Goal: Use online tool/utility: Utilize a website feature to perform a specific function

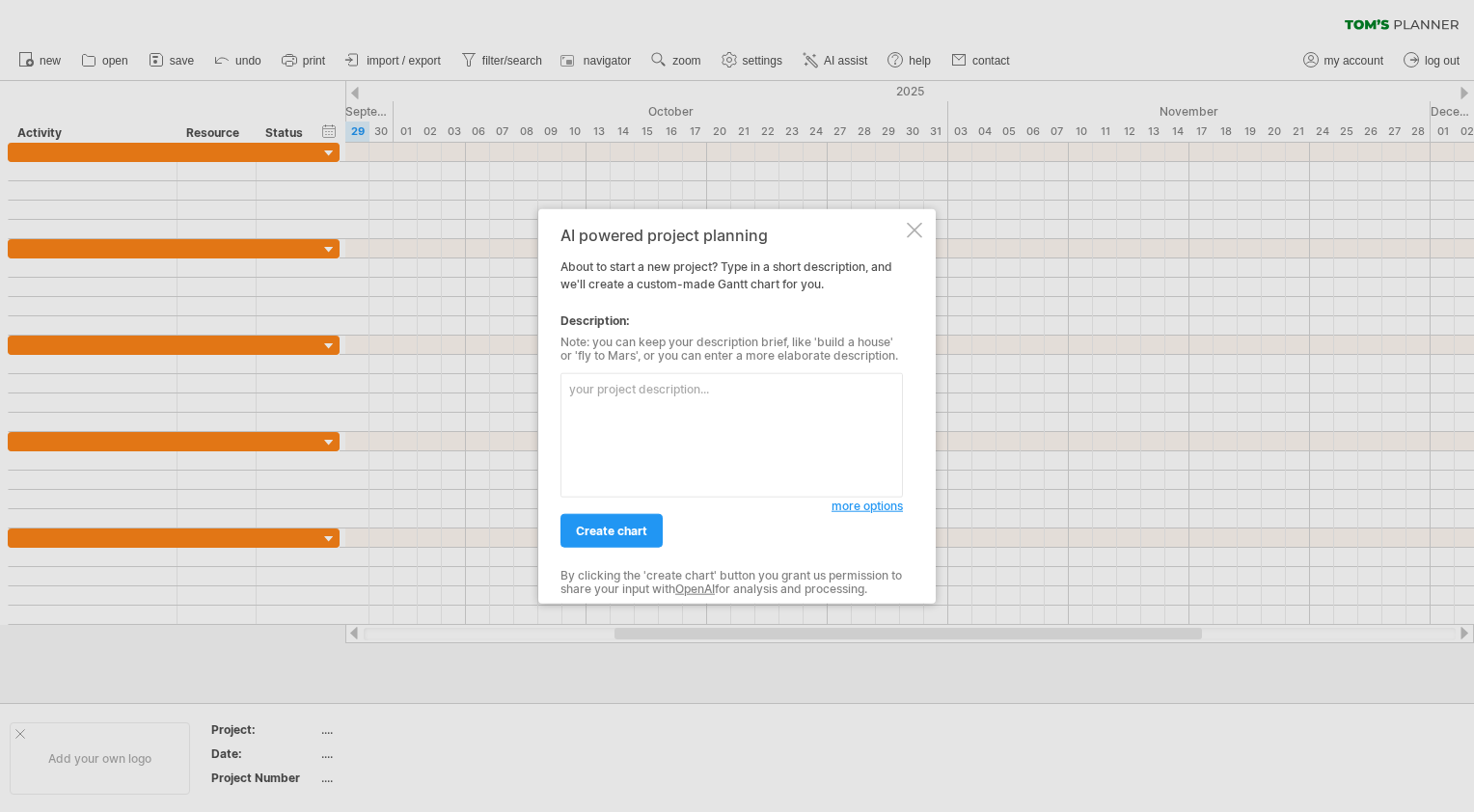
click at [691, 404] on textarea at bounding box center [731, 436] width 343 height 125
click at [570, 390] on textarea "[DATE] - Ideation and planning and usage of jira and builder io" at bounding box center [731, 436] width 343 height 125
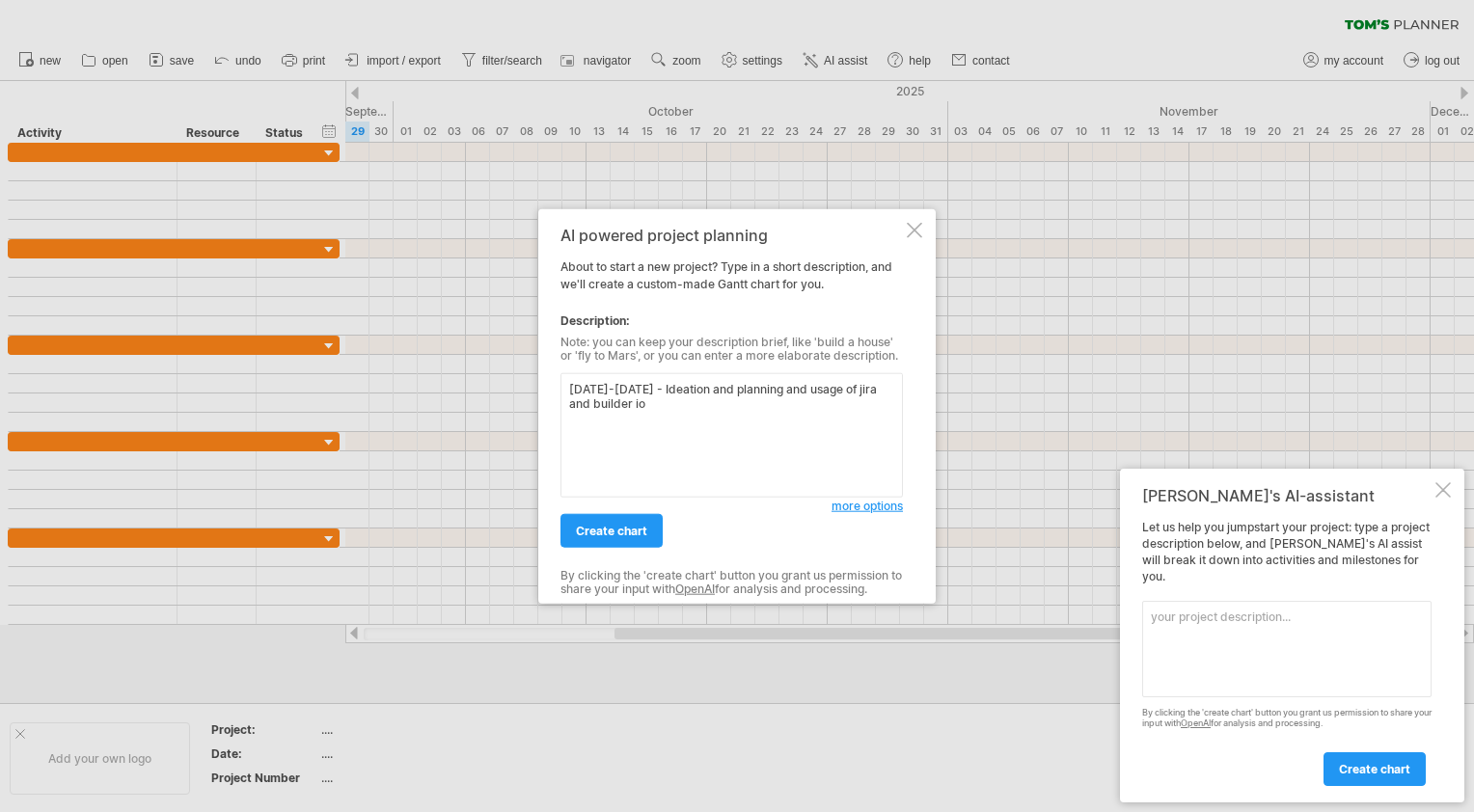
click at [670, 399] on textarea "[DATE]-[DATE] - Ideation and planning and usage of jira and builder io" at bounding box center [731, 436] width 343 height 125
click at [668, 399] on textarea "[DATE]-[DATE] - Ideation and planning and usage of jira and builder io Tues- wi…" at bounding box center [731, 436] width 343 height 125
click at [644, 405] on textarea "[DATE]-[DATE] - Ideation and planning and usage of jira and builder io flowchar…" at bounding box center [731, 436] width 343 height 125
click at [720, 411] on textarea "[DATE]-[DATE] - Ideation and planning and usage of jira and builder io, flowcha…" at bounding box center [731, 436] width 343 height 125
click at [721, 405] on textarea "[DATE]-[DATE] - Ideation and planning and usage of jira and builder io, flowcha…" at bounding box center [731, 436] width 343 height 125
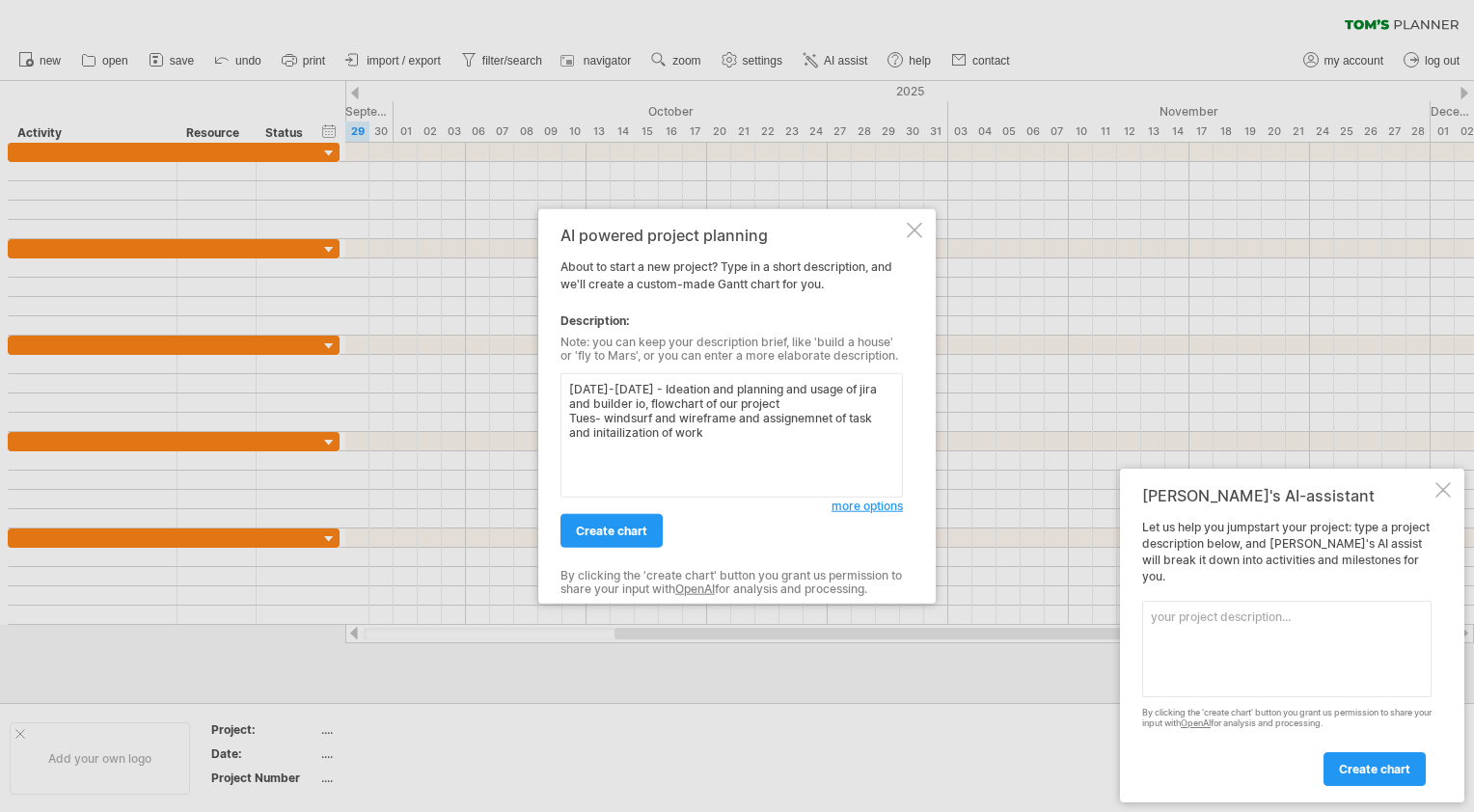
click at [706, 435] on textarea "[DATE]-[DATE] - Ideation and planning and usage of jira and builder io, flowcha…" at bounding box center [731, 436] width 343 height 125
click at [703, 434] on textarea "[DATE]-[DATE] - Ideation and planning and usage of jira and builder io, flowcha…" at bounding box center [731, 436] width 343 height 125
click at [662, 450] on textarea "[DATE]-[DATE] - Ideation and planning and usage of jira and builder io, flowcha…" at bounding box center [731, 436] width 343 height 125
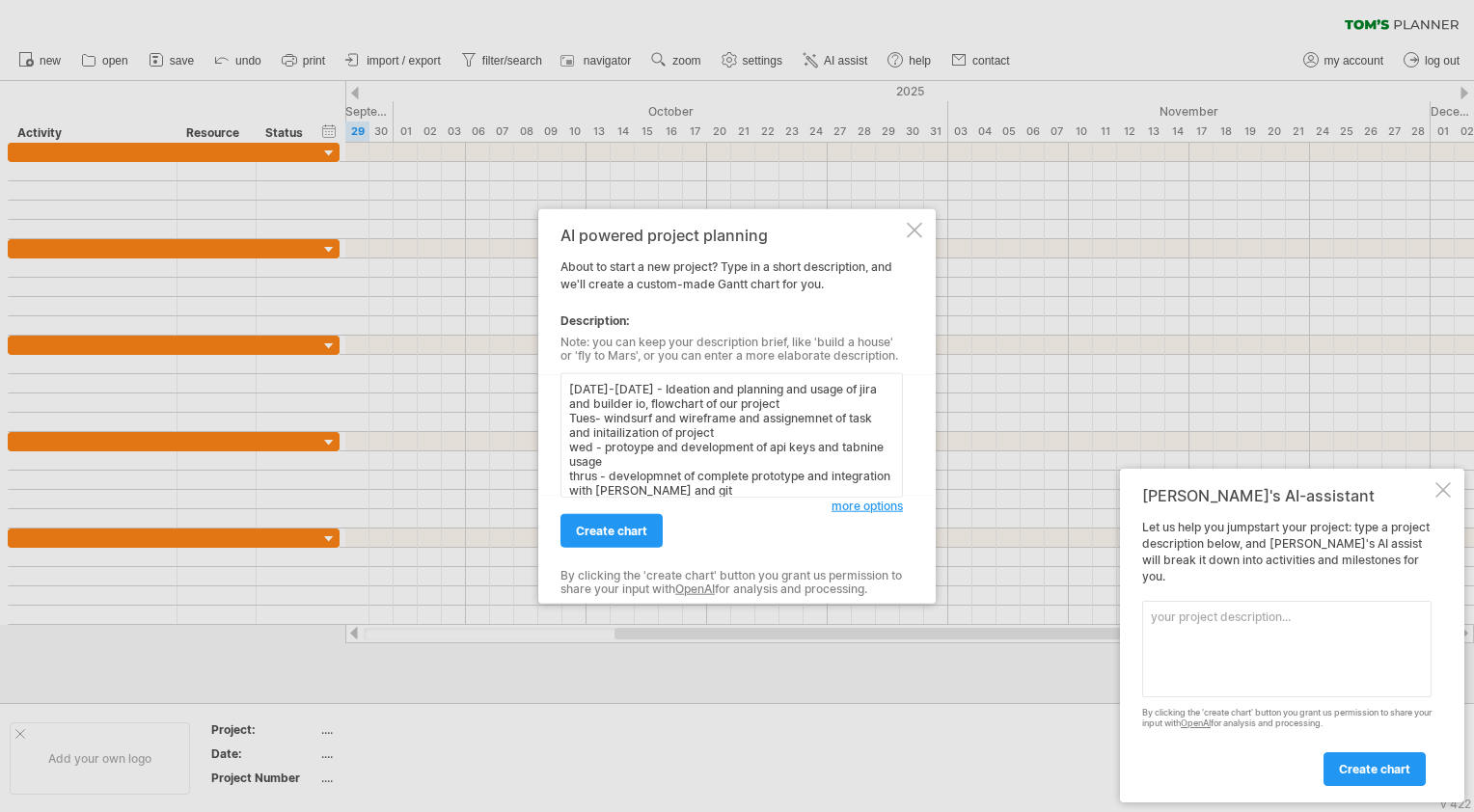
click at [569, 390] on textarea "[DATE]-[DATE] - Ideation and planning and usage of jira and builder io, flowcha…" at bounding box center [731, 436] width 343 height 125
click at [581, 384] on textarea "[DATE]-[DATE] - Ideation and planning and usage of jira and builder io, flowcha…" at bounding box center [731, 436] width 343 height 125
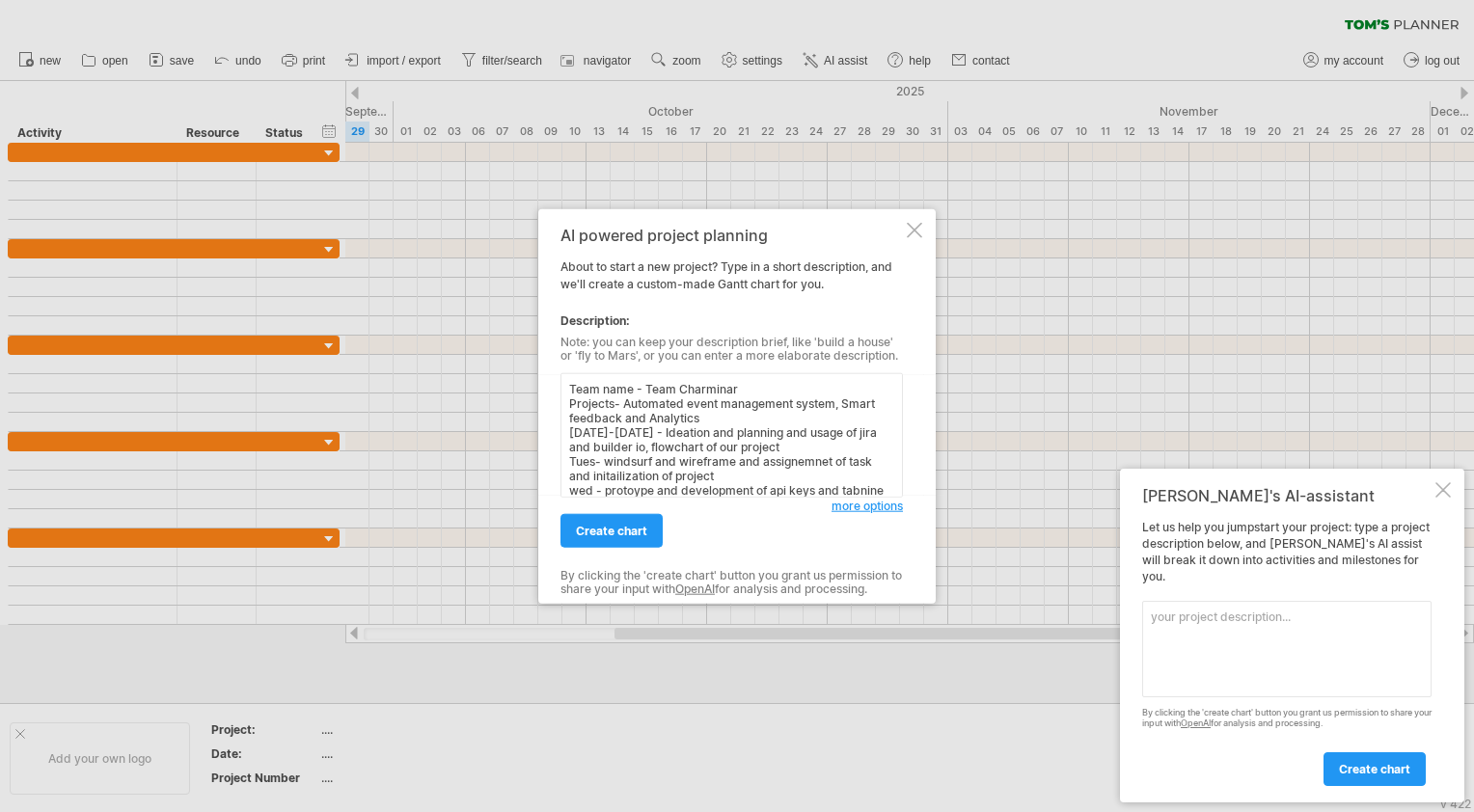
scroll to position [98, 0]
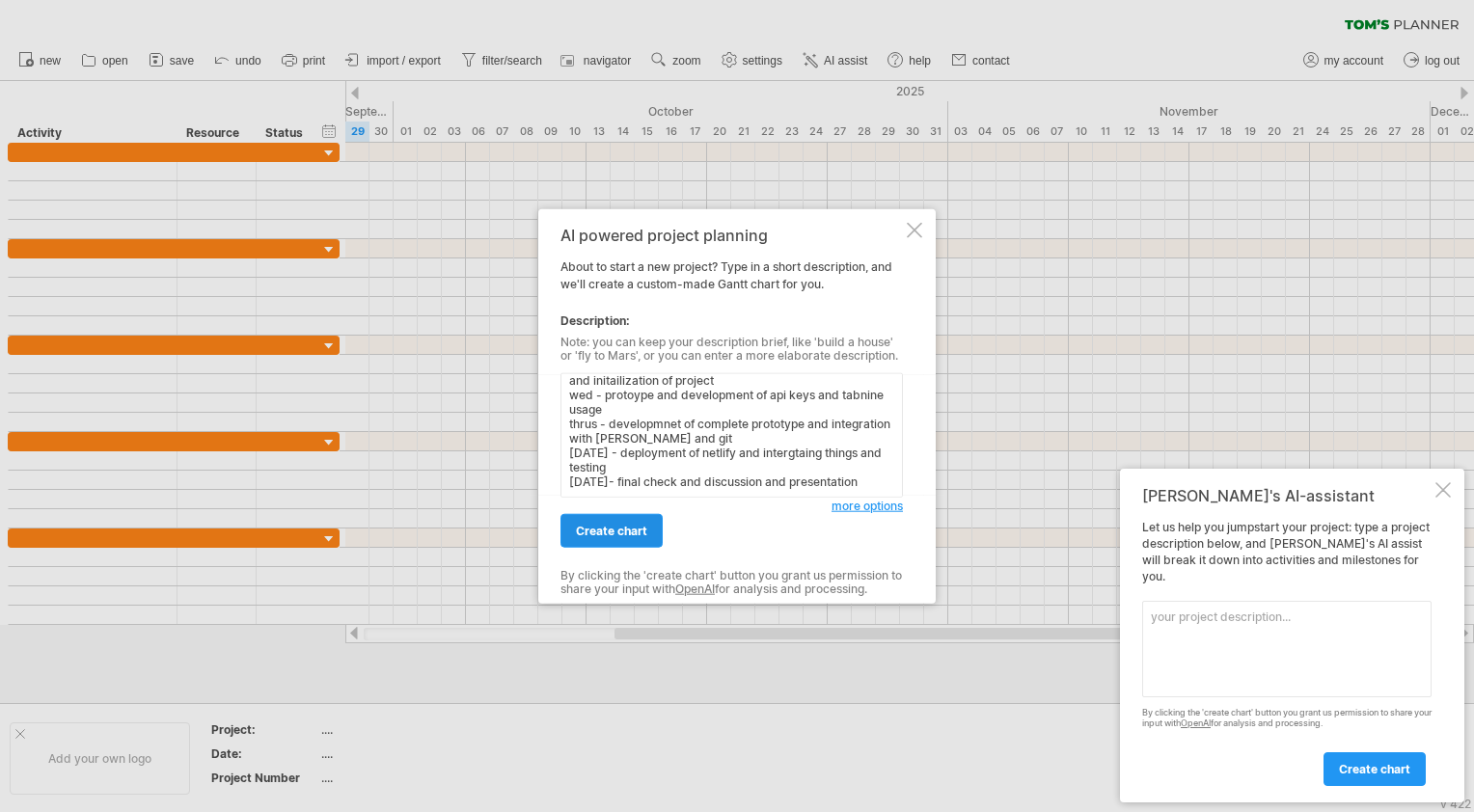
type textarea "Team name - Team Charminar Projects- Automated event management system, Smart f…"
click at [606, 529] on span "create chart" at bounding box center [611, 531] width 71 height 15
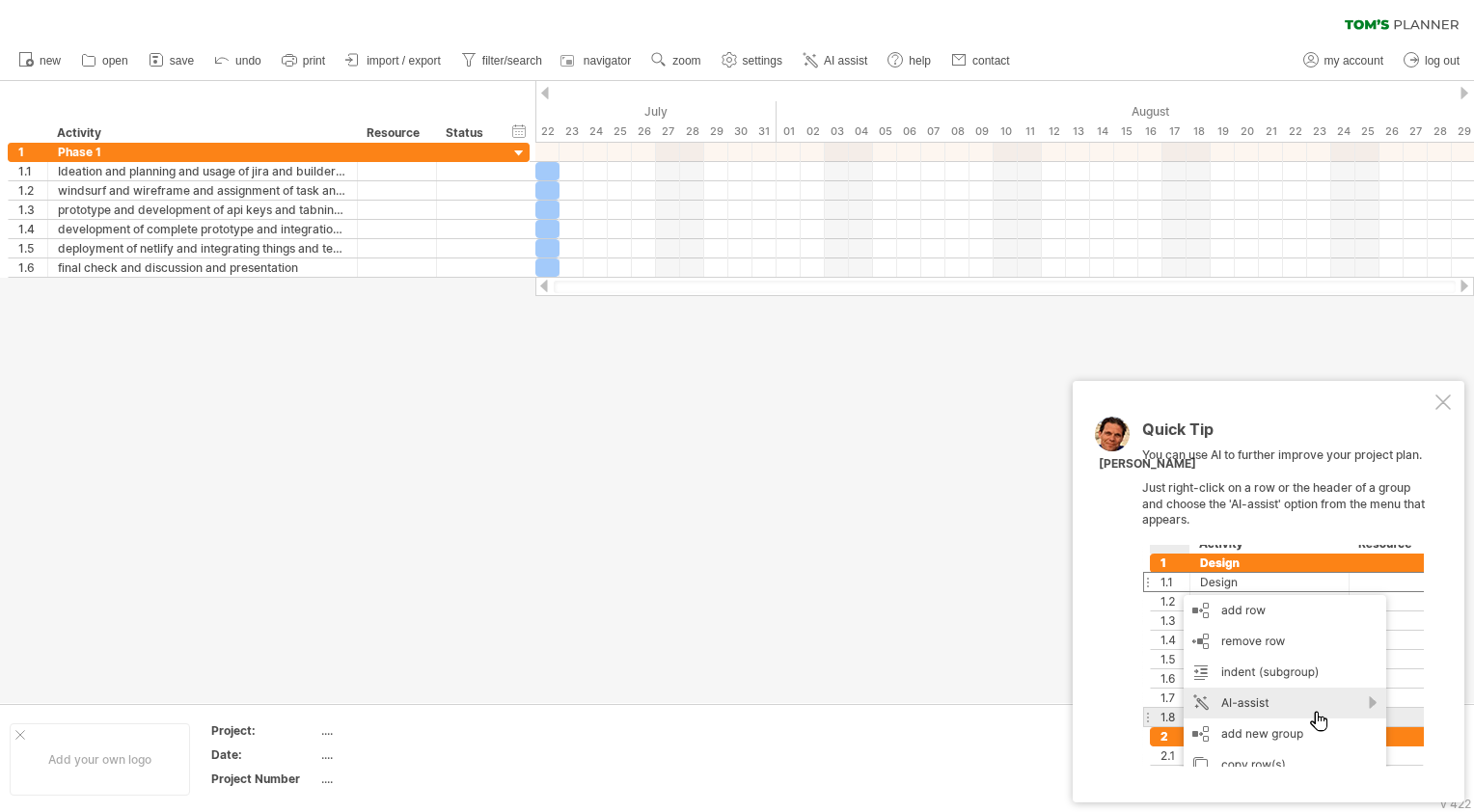
click at [1442, 398] on div at bounding box center [1444, 402] width 16 height 16
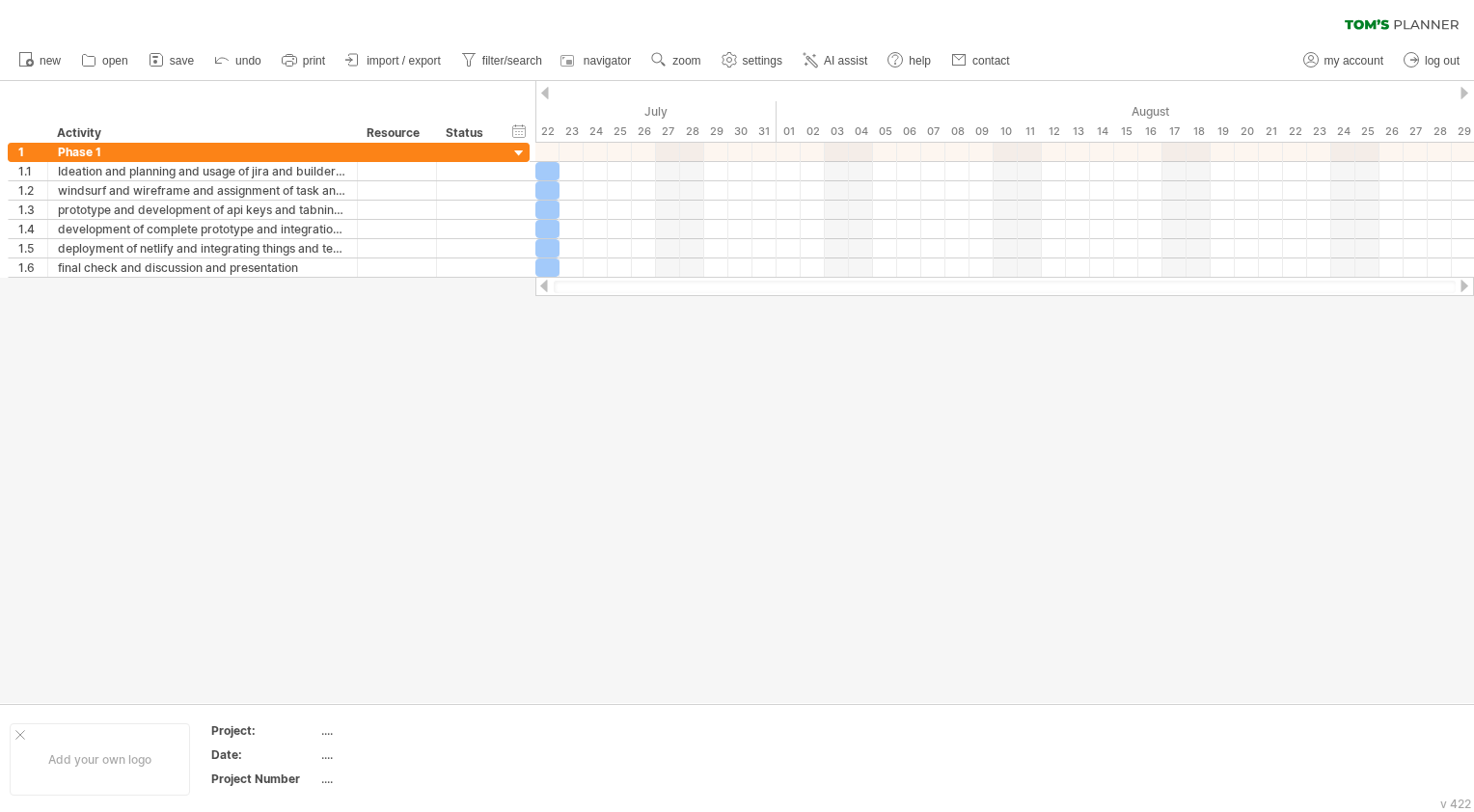
drag, startPoint x: 757, startPoint y: 291, endPoint x: 575, endPoint y: 283, distance: 182.2
click at [575, 283] on div at bounding box center [1004, 287] width 902 height 13
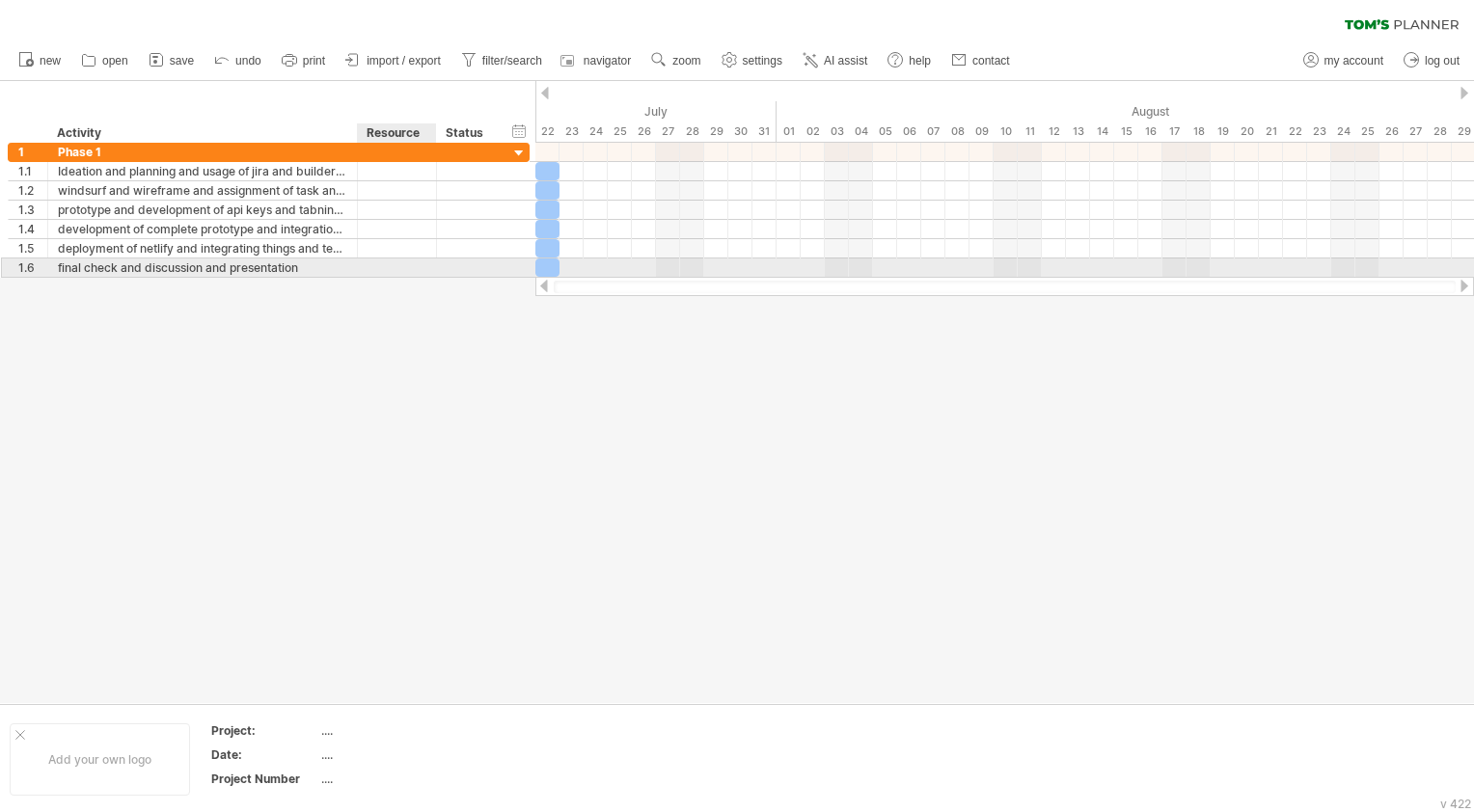
drag, startPoint x: 548, startPoint y: 284, endPoint x: 419, endPoint y: 268, distance: 130.0
click at [419, 268] on div "Trying to reach [DOMAIN_NAME] Connected again... 0% clear filter new 1" at bounding box center [737, 406] width 1474 height 812
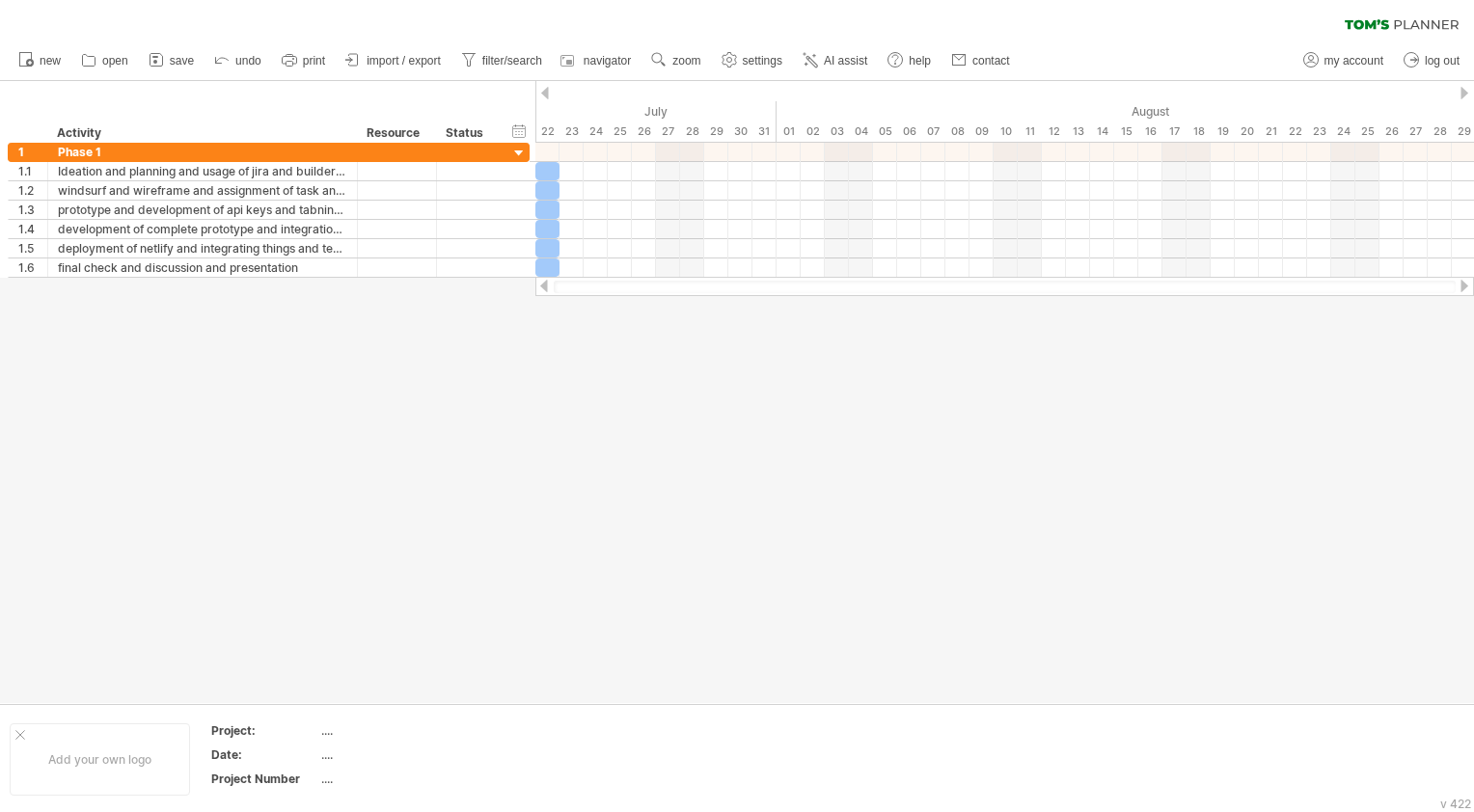
drag, startPoint x: 688, startPoint y: 290, endPoint x: 553, endPoint y: 283, distance: 135.2
click at [553, 283] on div at bounding box center [1004, 287] width 902 height 13
click at [834, 61] on span "AI assist" at bounding box center [845, 61] width 43 height 14
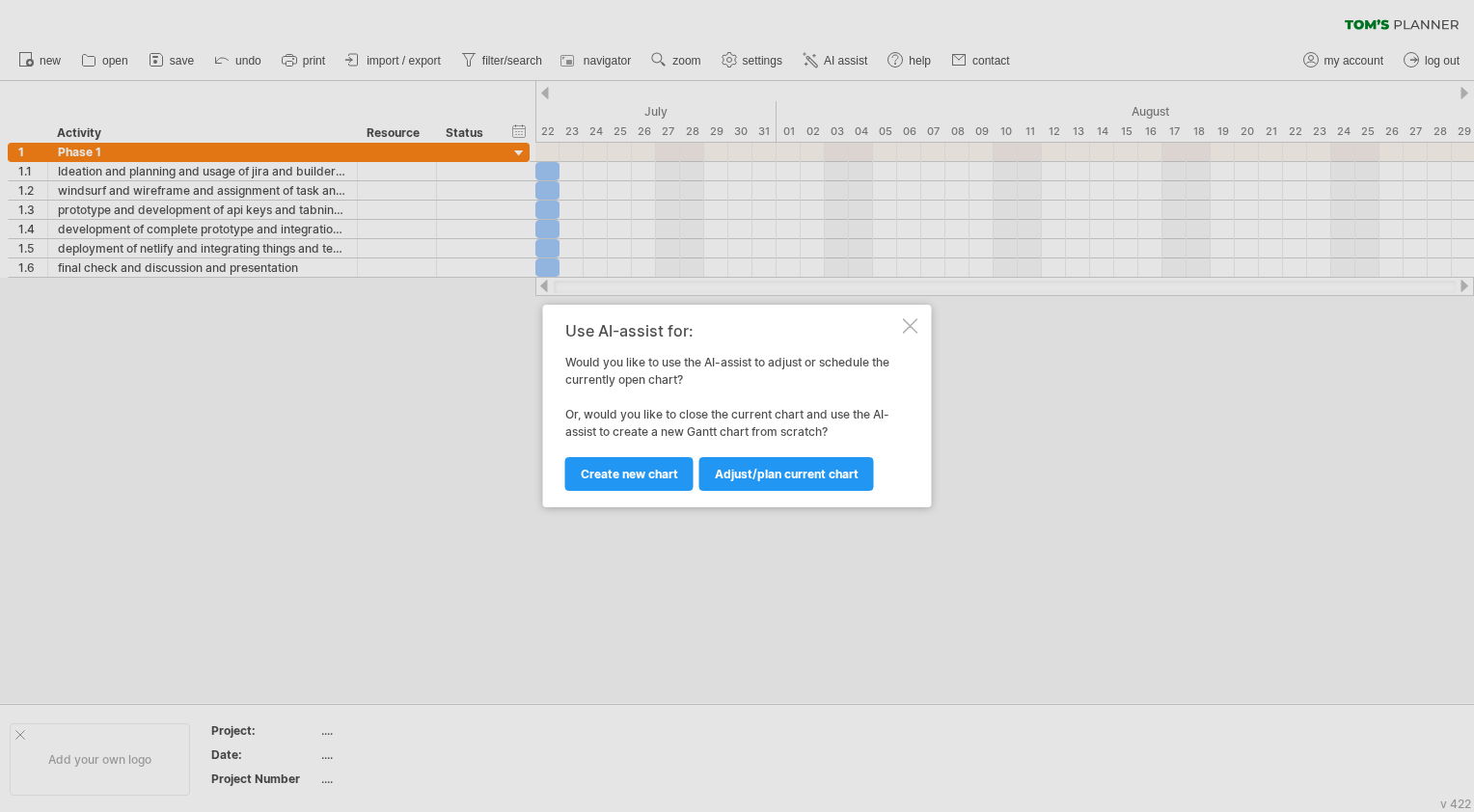
click at [911, 330] on div at bounding box center [911, 326] width 16 height 16
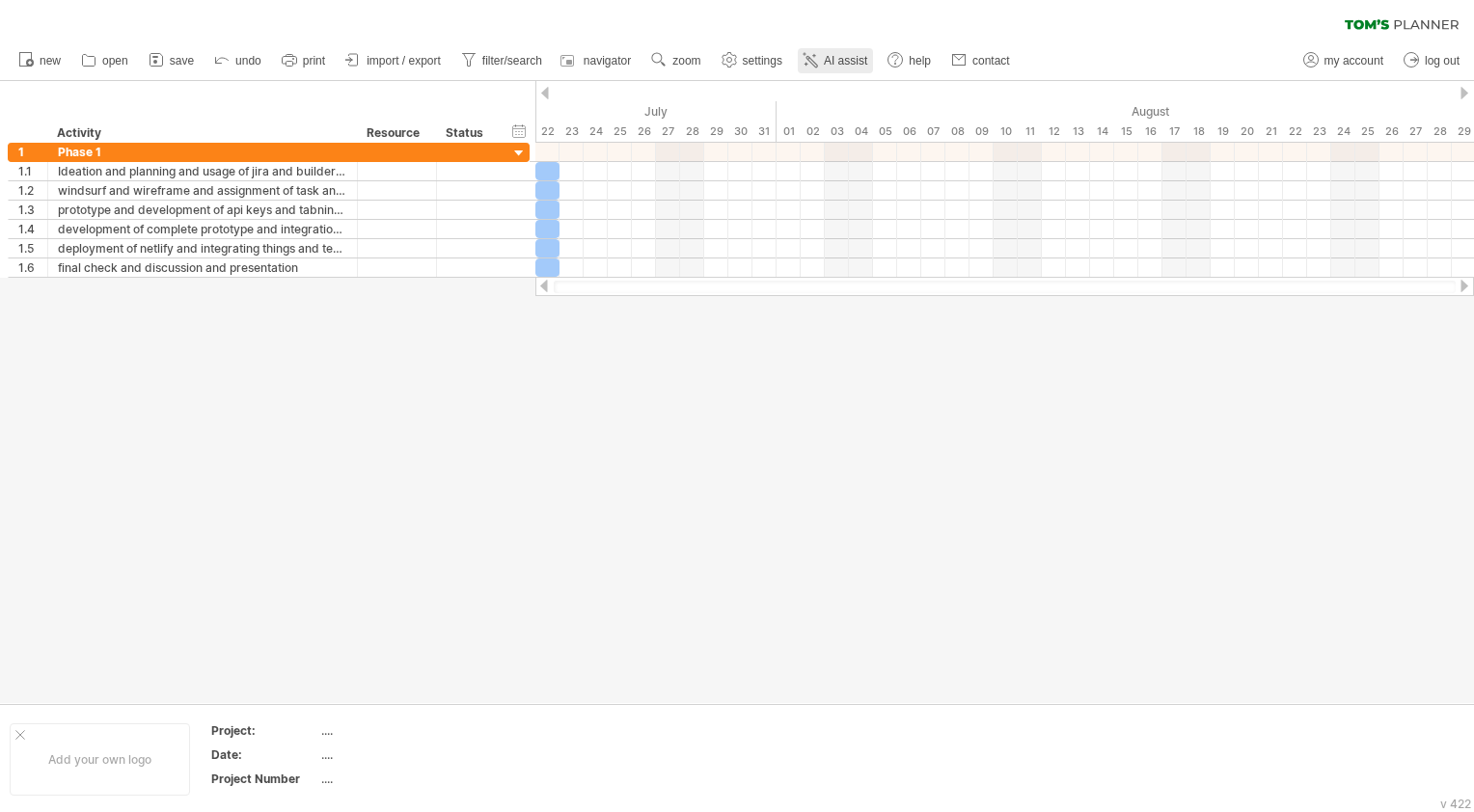
click at [834, 52] on link "AI assist" at bounding box center [835, 61] width 75 height 25
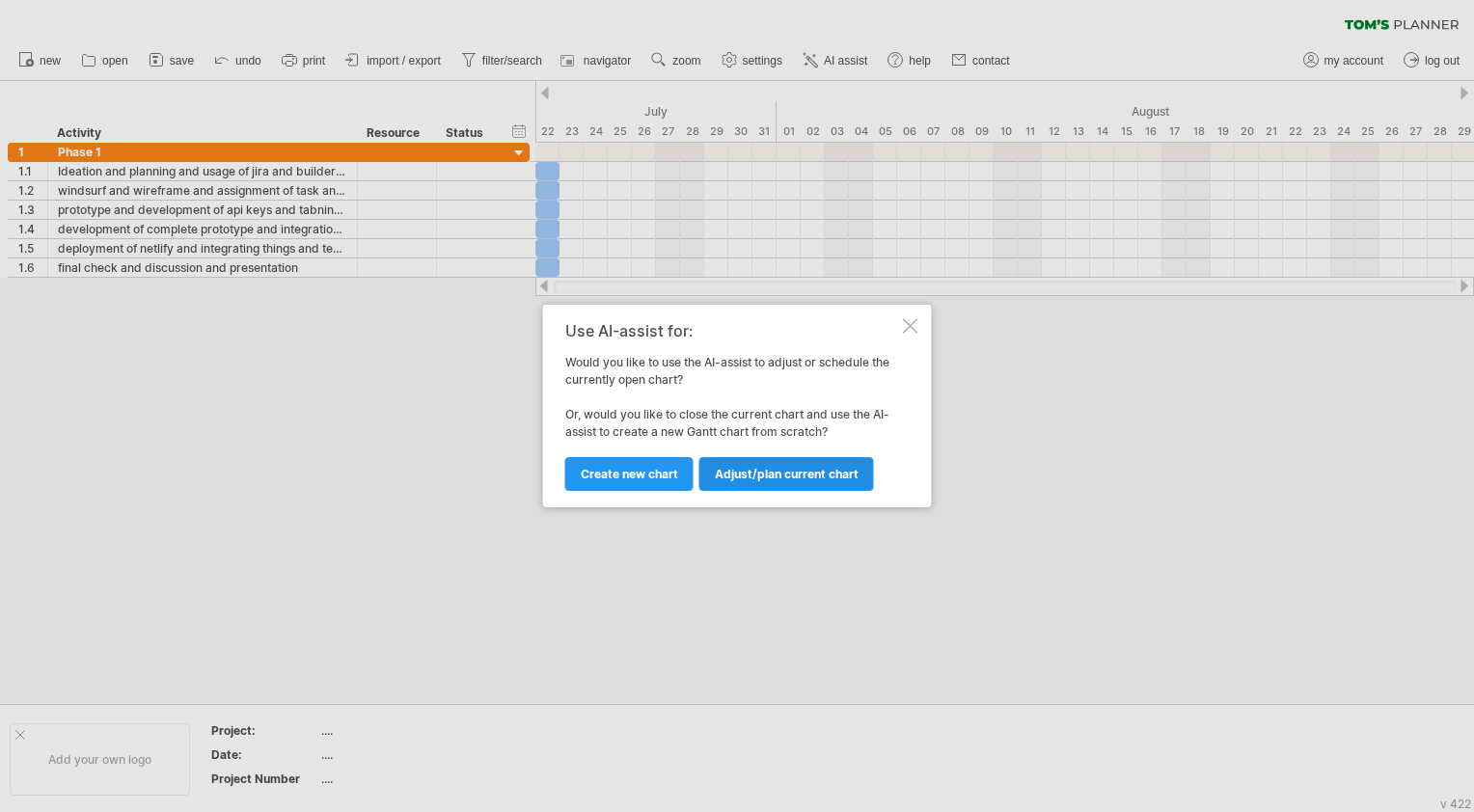
click at [775, 475] on span "Adjust/plan current chart" at bounding box center [786, 473] width 143 height 15
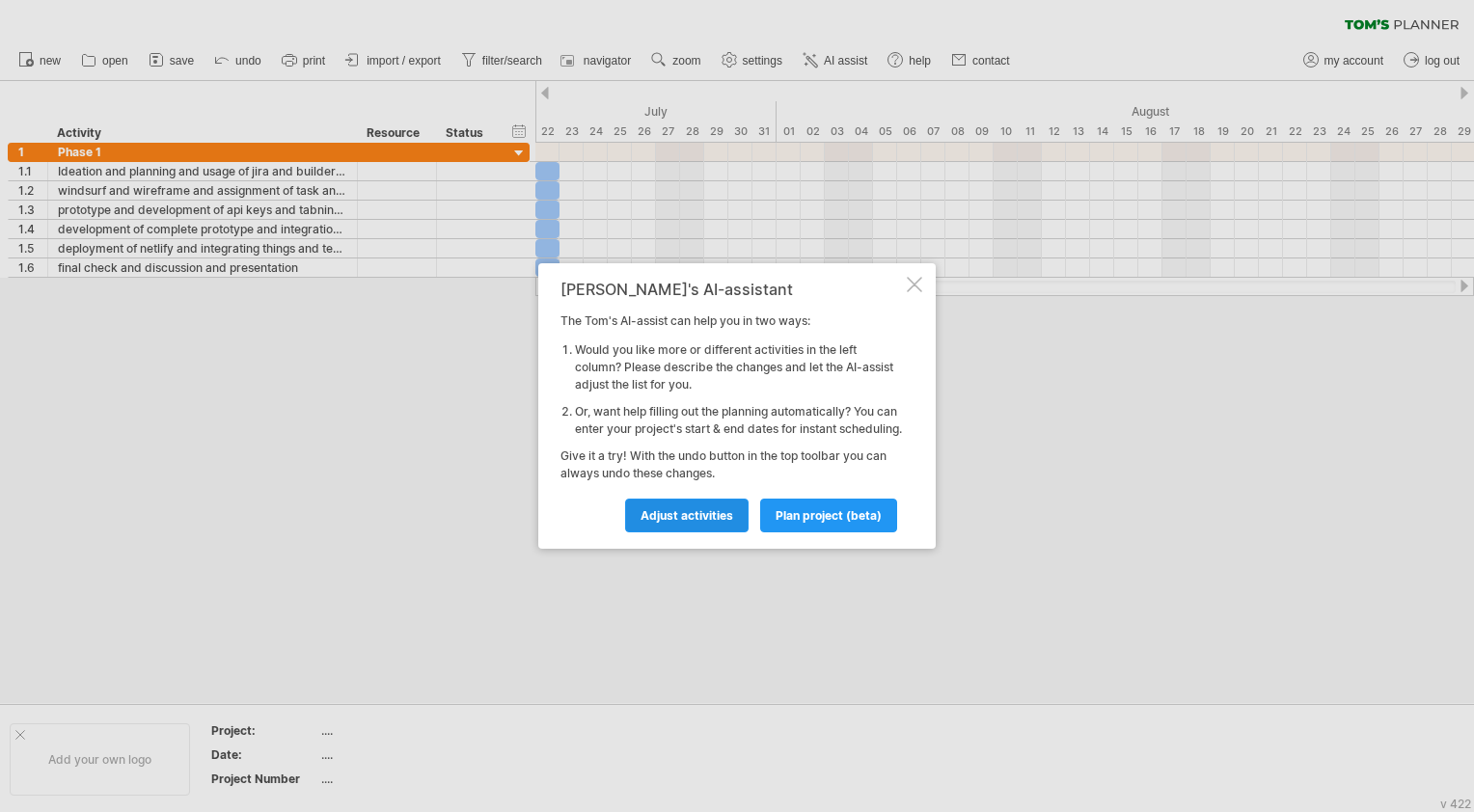
click at [700, 533] on link "Adjust activities" at bounding box center [686, 515] width 124 height 34
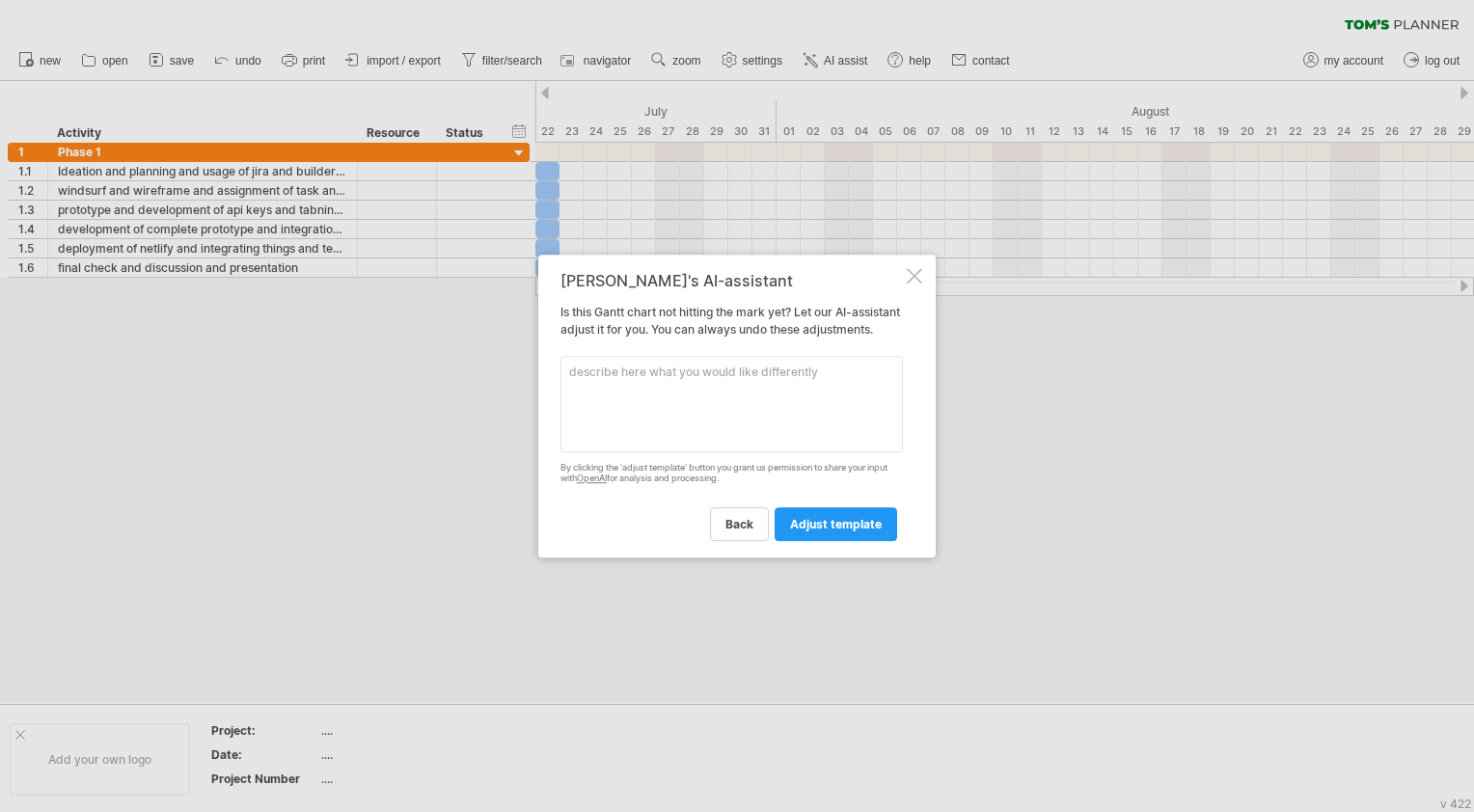
click at [706, 408] on textarea at bounding box center [731, 404] width 343 height 97
type textarea "Start date is [DATE]"
click at [835, 532] on span "adjust template" at bounding box center [836, 524] width 92 height 15
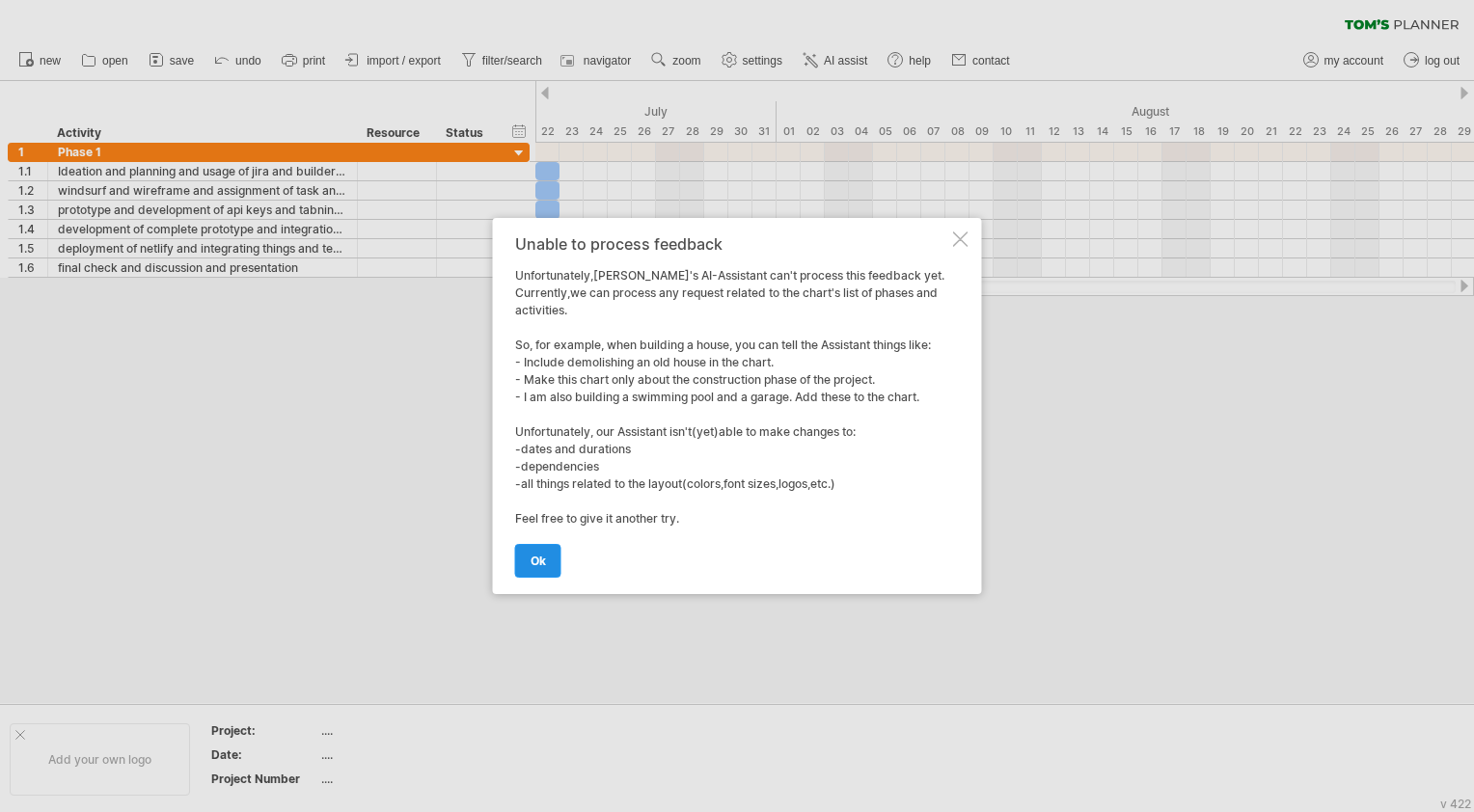
click at [546, 550] on link "ok" at bounding box center [538, 560] width 46 height 34
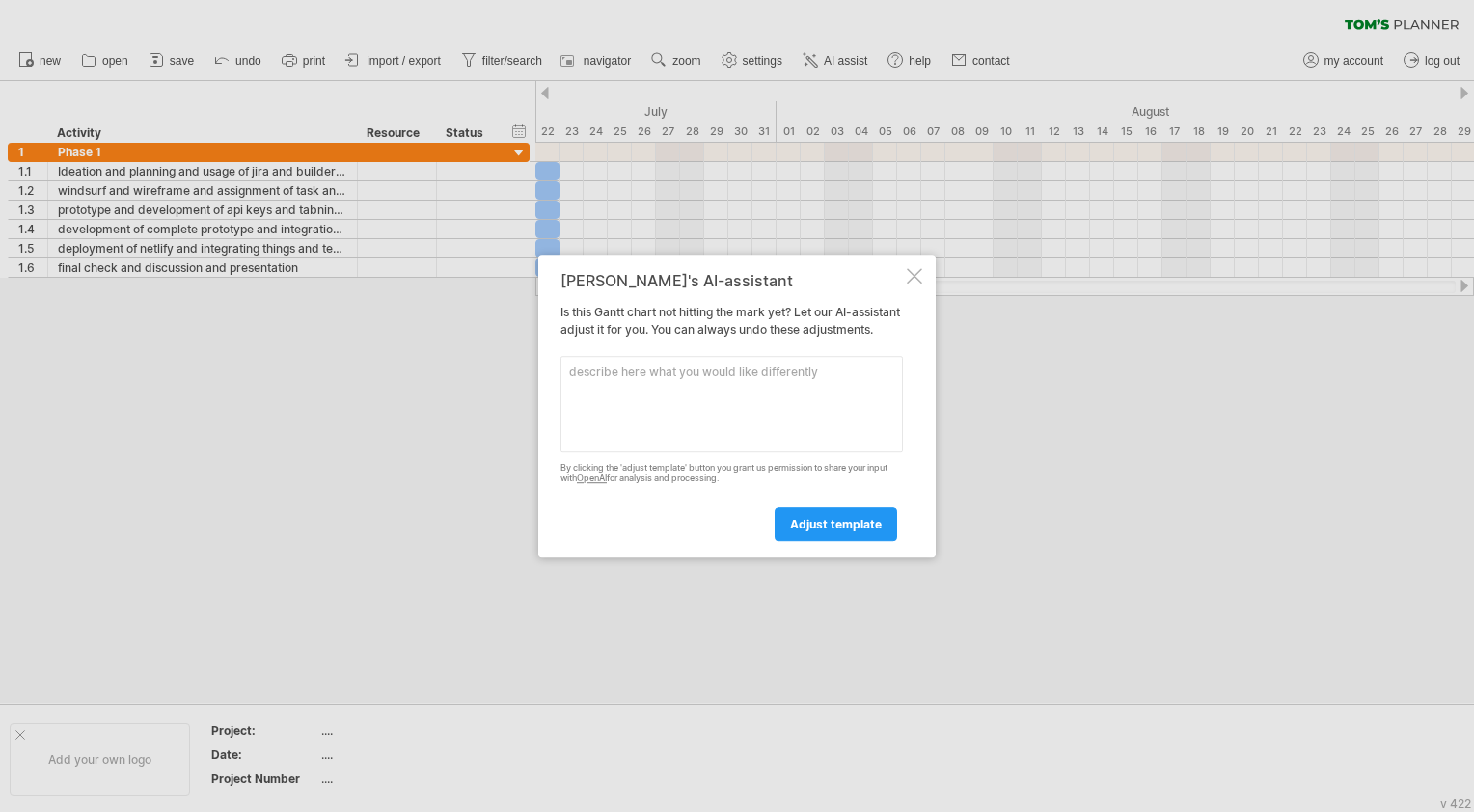
click at [802, 380] on textarea at bounding box center [731, 404] width 343 height 97
click at [920, 268] on div at bounding box center [915, 276] width 16 height 16
